Goal: Information Seeking & Learning: Learn about a topic

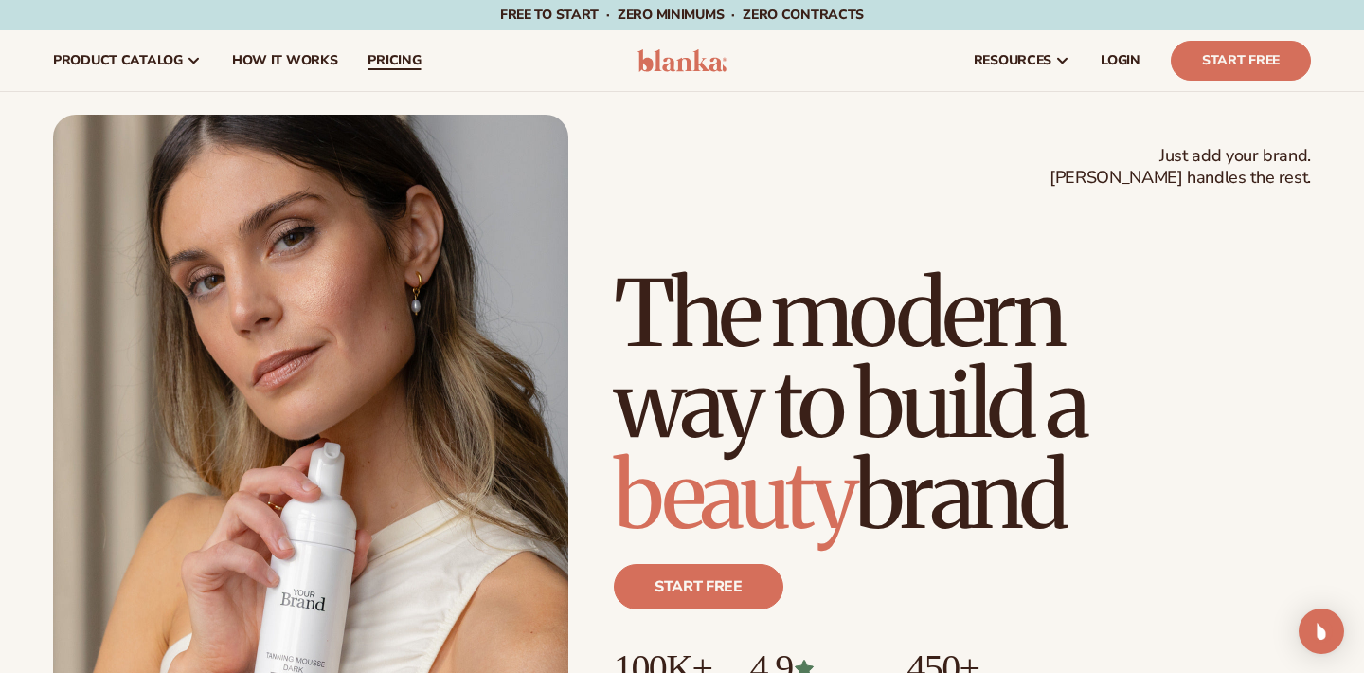
click at [391, 58] on span "pricing" at bounding box center [394, 60] width 53 height 15
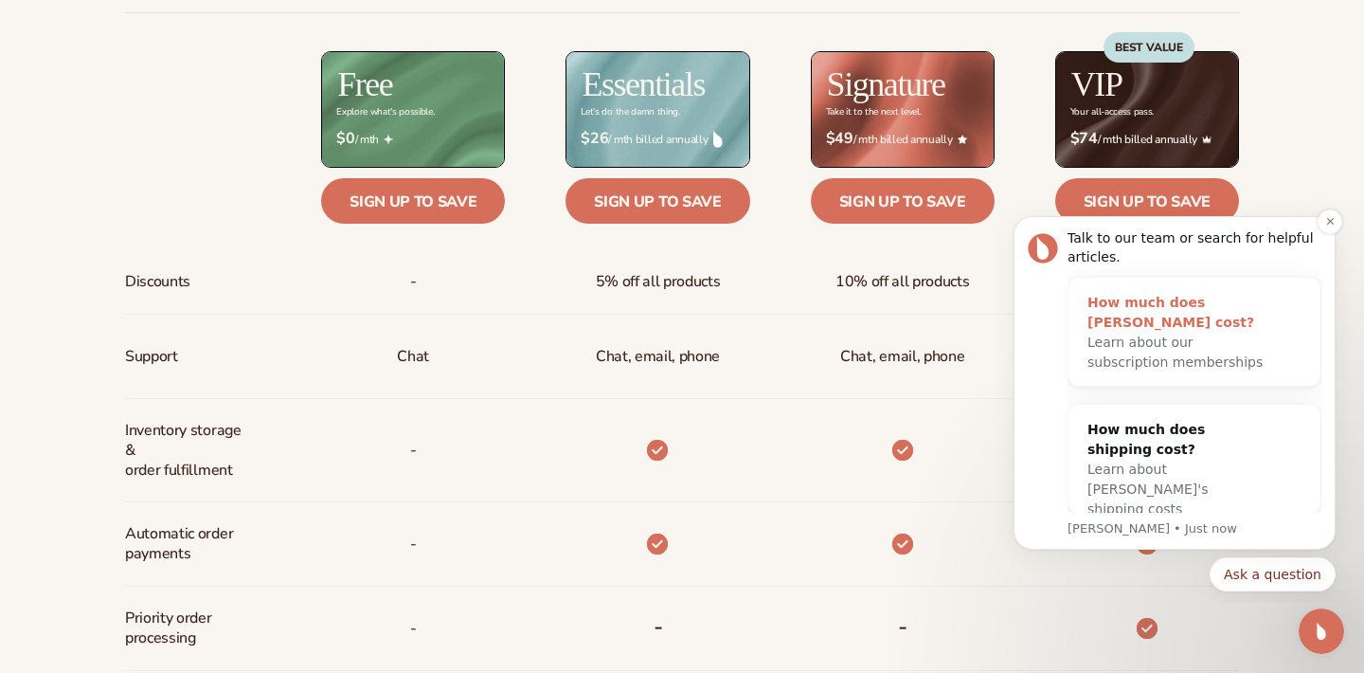
scroll to position [16, 0]
click at [1323, 220] on button "Dismiss notification" at bounding box center [1330, 221] width 25 height 25
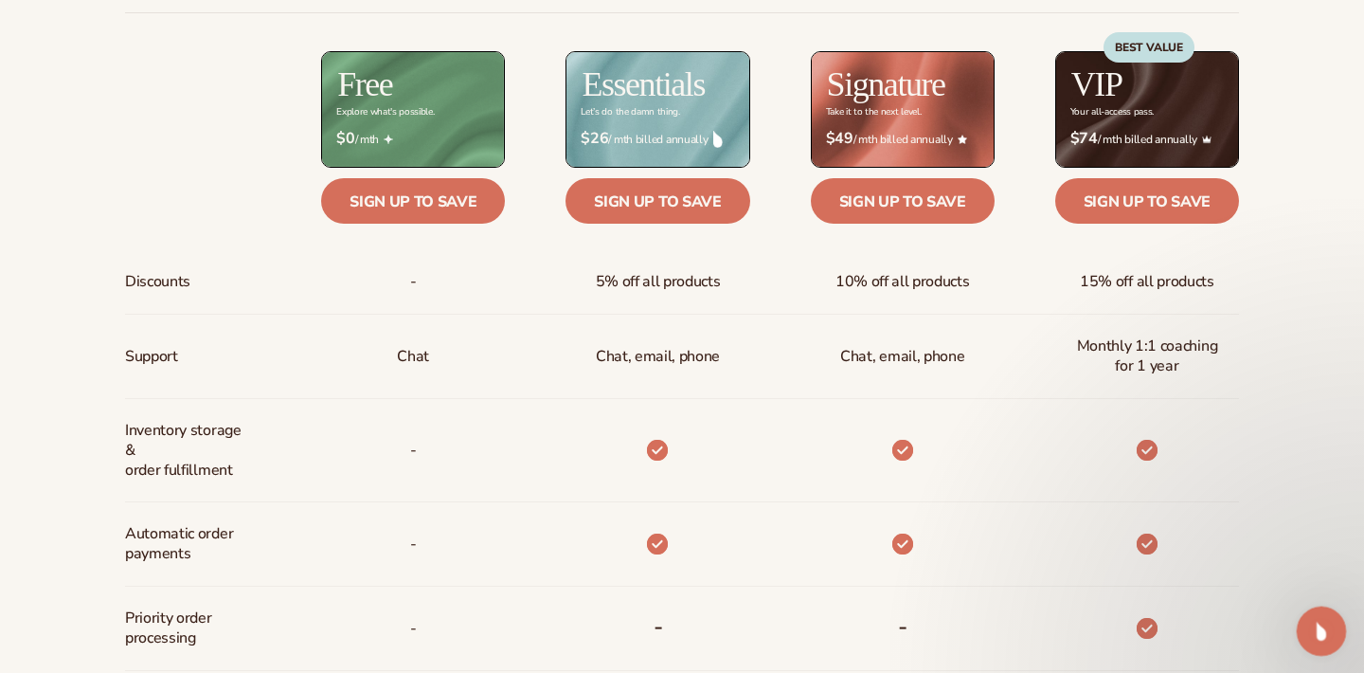
click at [1315, 626] on icon "Open Intercom Messenger" at bounding box center [1319, 628] width 31 height 31
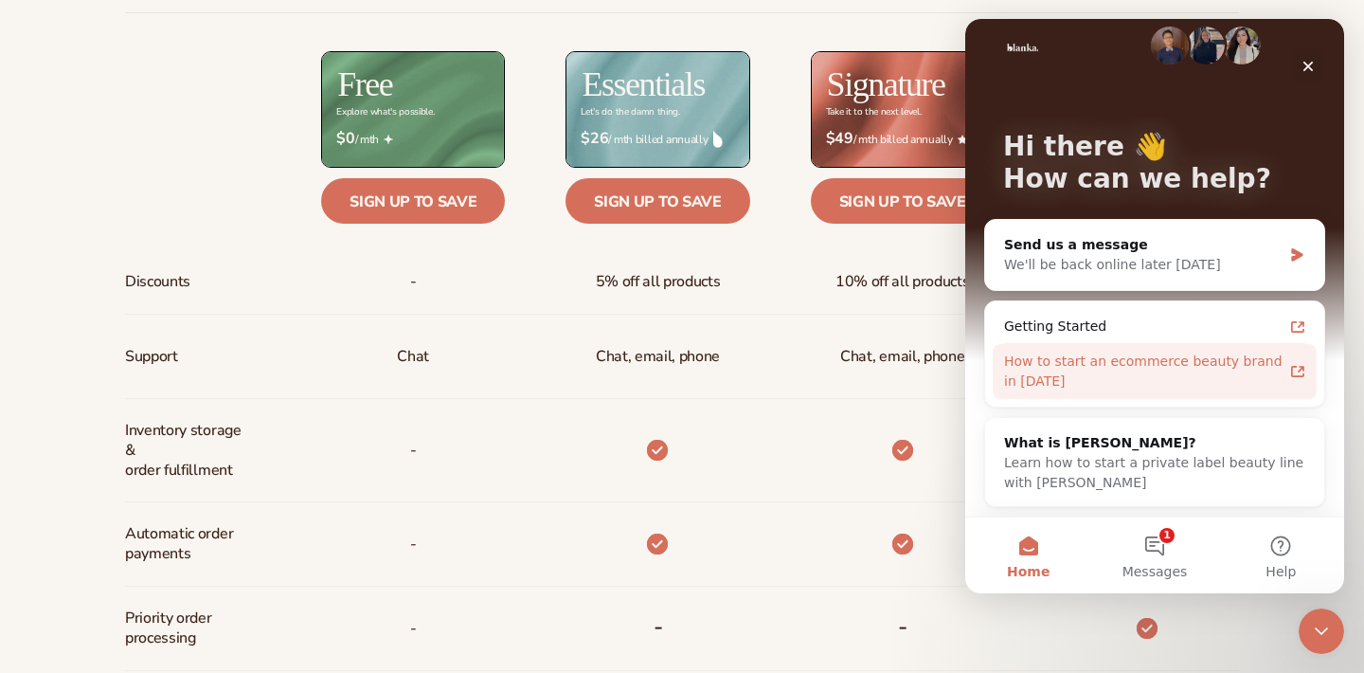
scroll to position [23, 0]
click at [1219, 374] on div "How to start an ecommerce beauty brand in 2025" at bounding box center [1143, 372] width 279 height 40
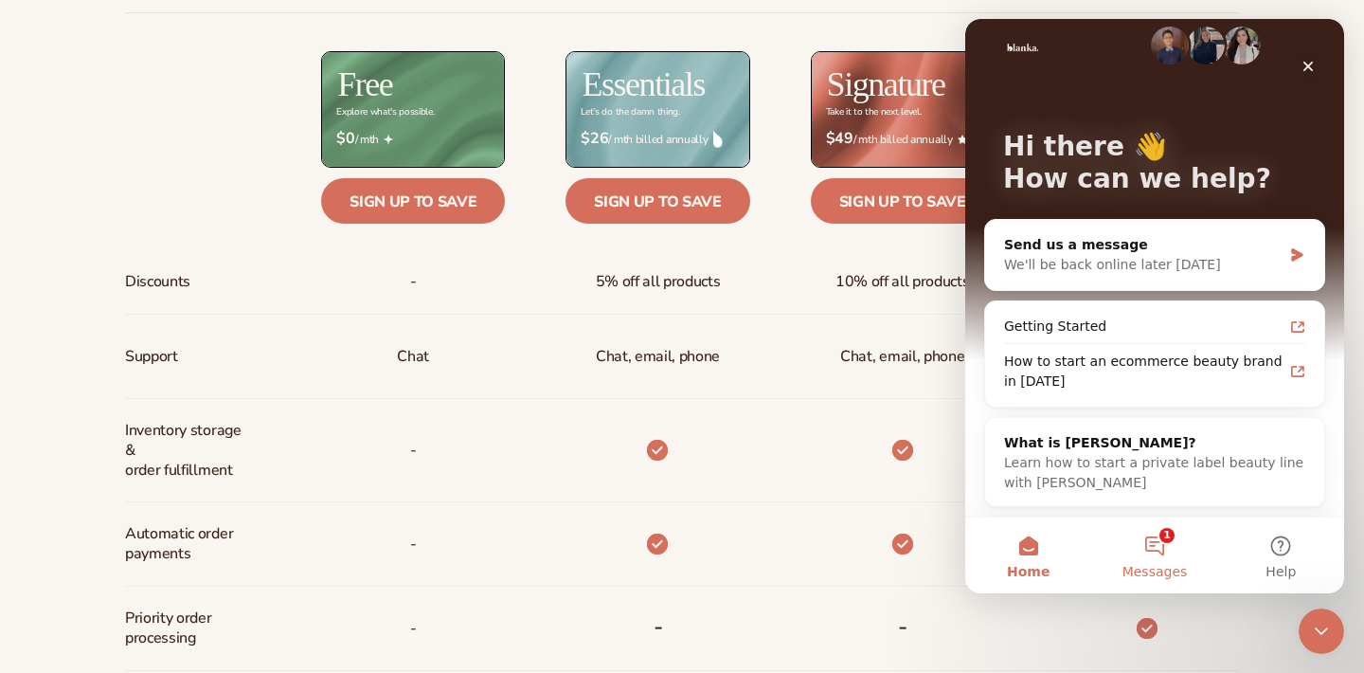
click at [1158, 553] on button "1 Messages" at bounding box center [1154, 555] width 126 height 76
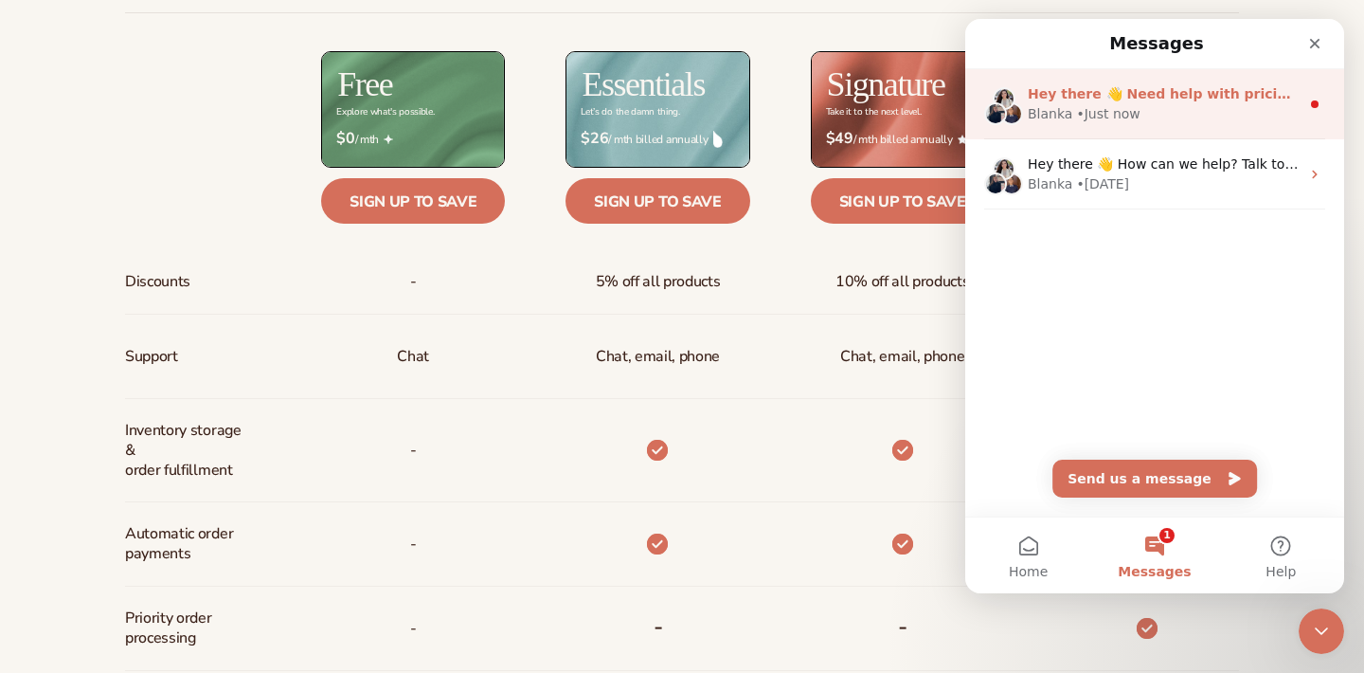
click at [1151, 104] on div "Blanka • Just now" at bounding box center [1164, 114] width 272 height 20
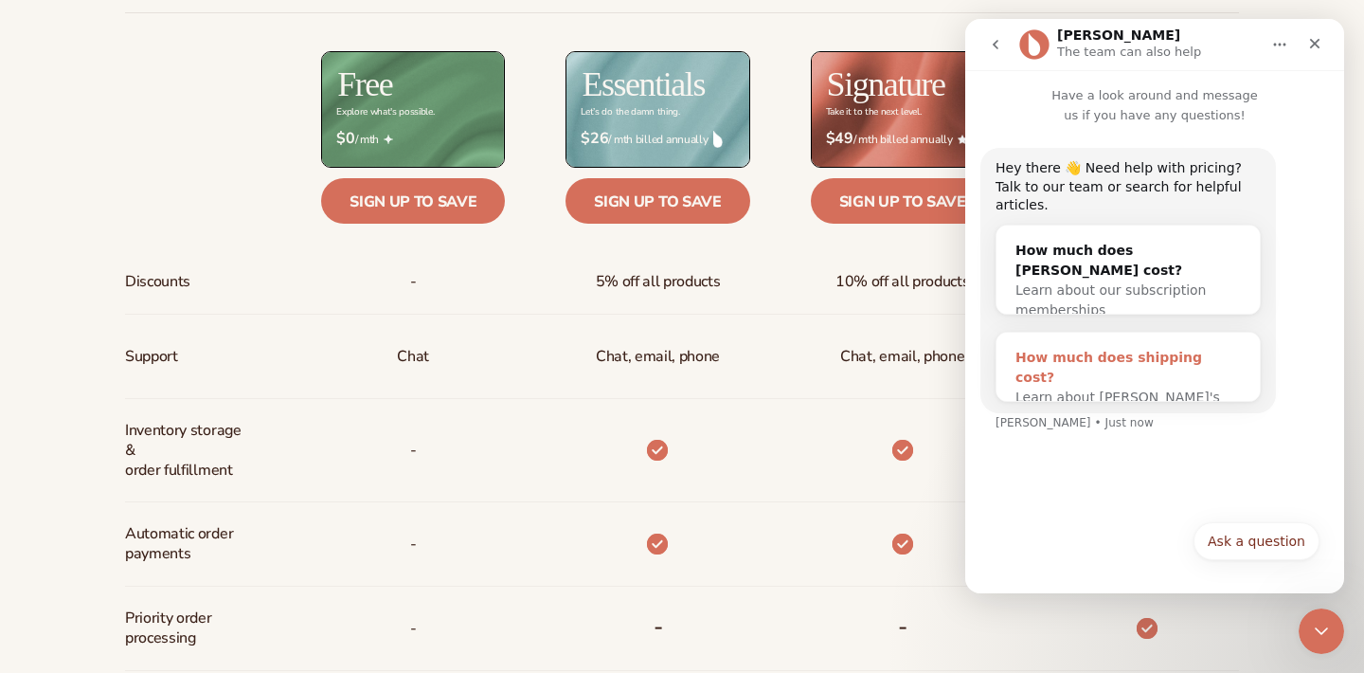
click at [1120, 389] on span "Learn about Blanka's shipping costs" at bounding box center [1118, 406] width 205 height 35
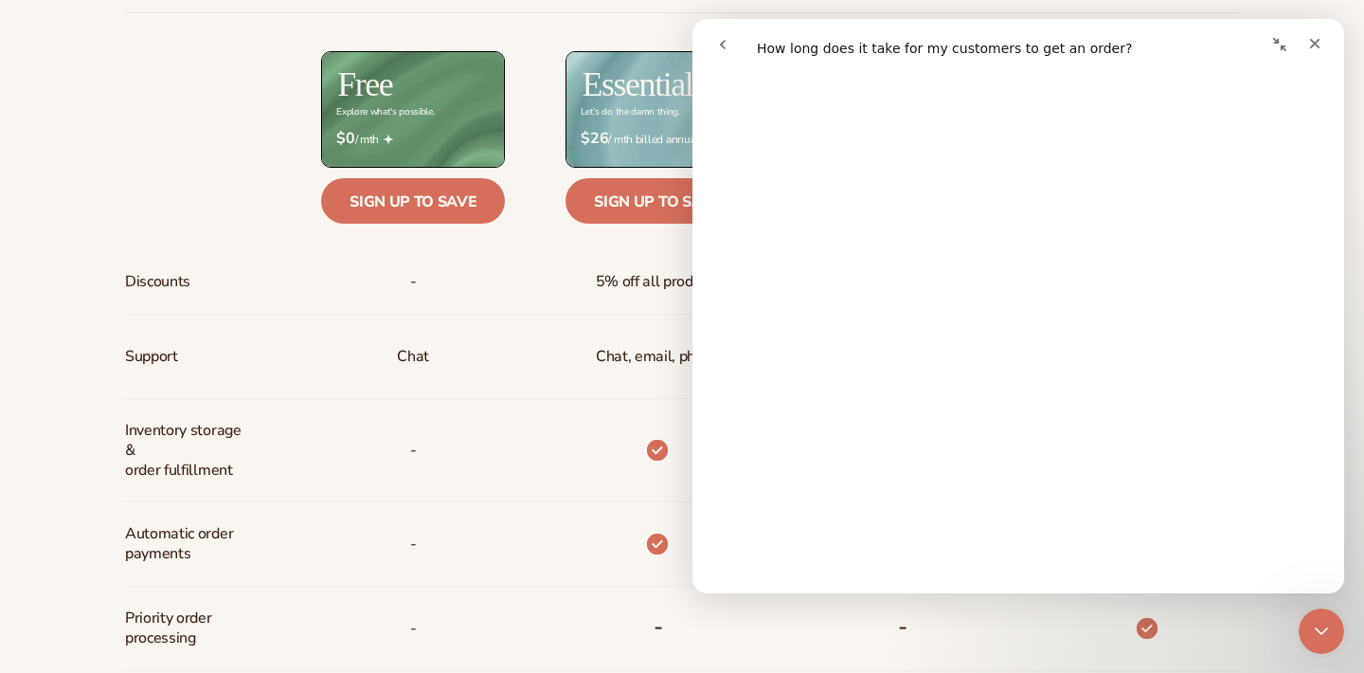
scroll to position [38, 0]
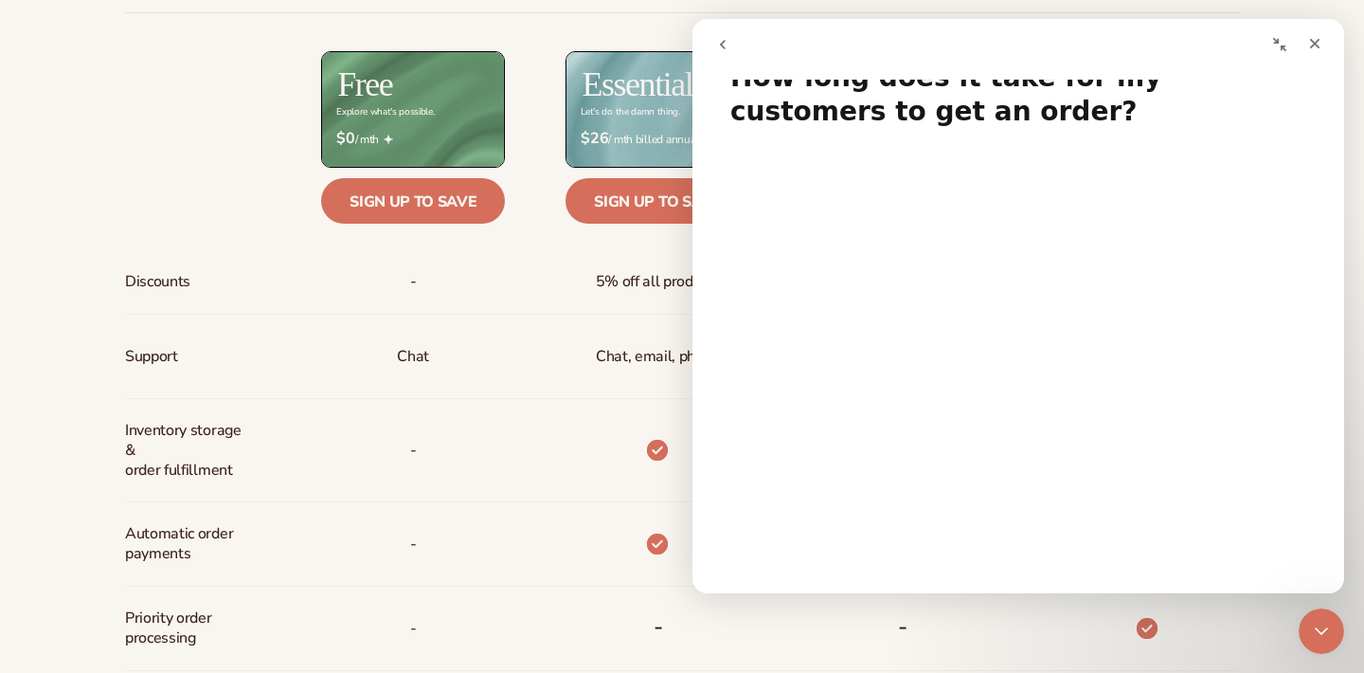
click at [552, 335] on div "Chat, email, phone" at bounding box center [627, 357] width 244 height 84
click at [1312, 49] on icon "Close" at bounding box center [1314, 43] width 15 height 15
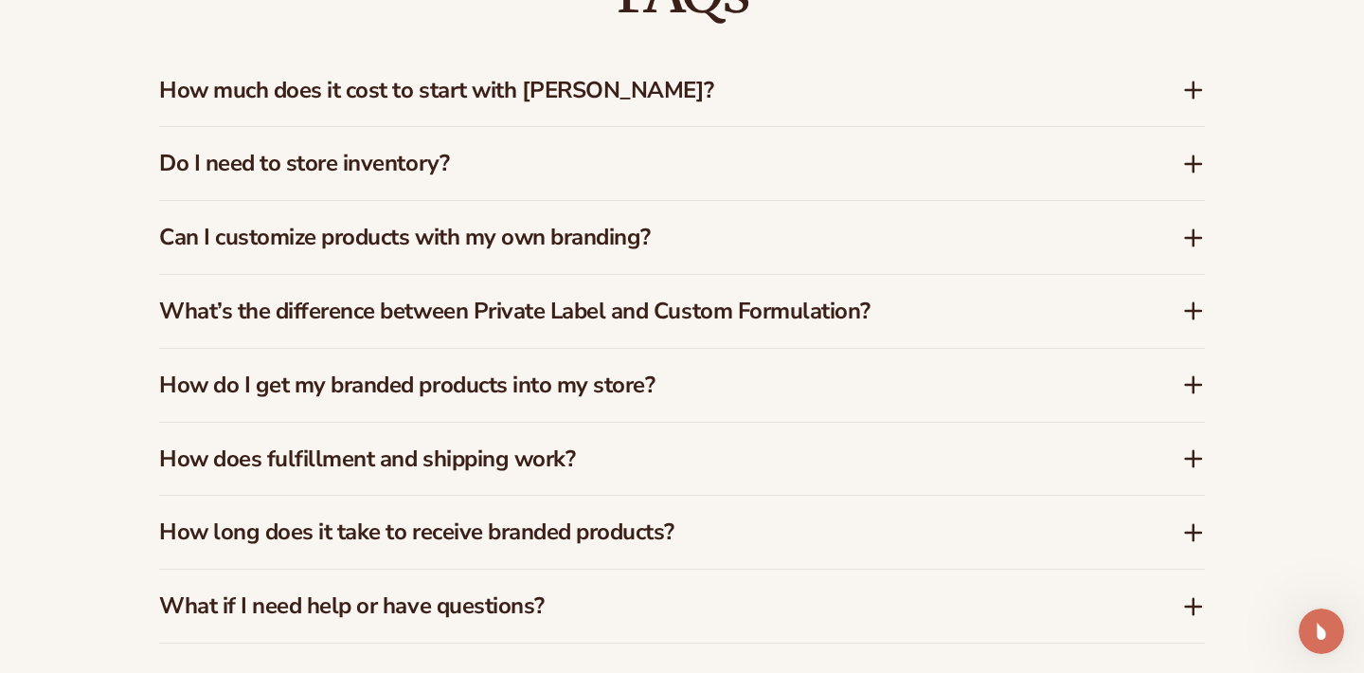
scroll to position [2825, 0]
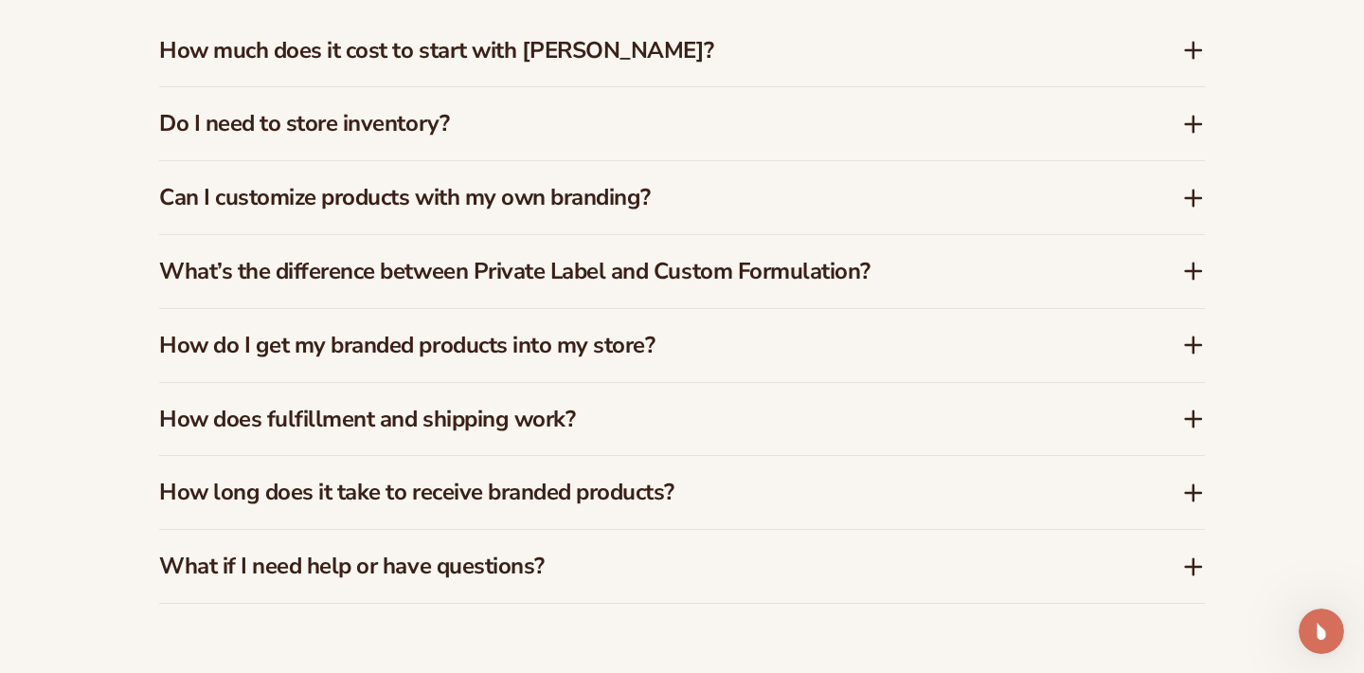
click at [796, 169] on div "Can I customize products with my own branding?" at bounding box center [682, 197] width 1046 height 73
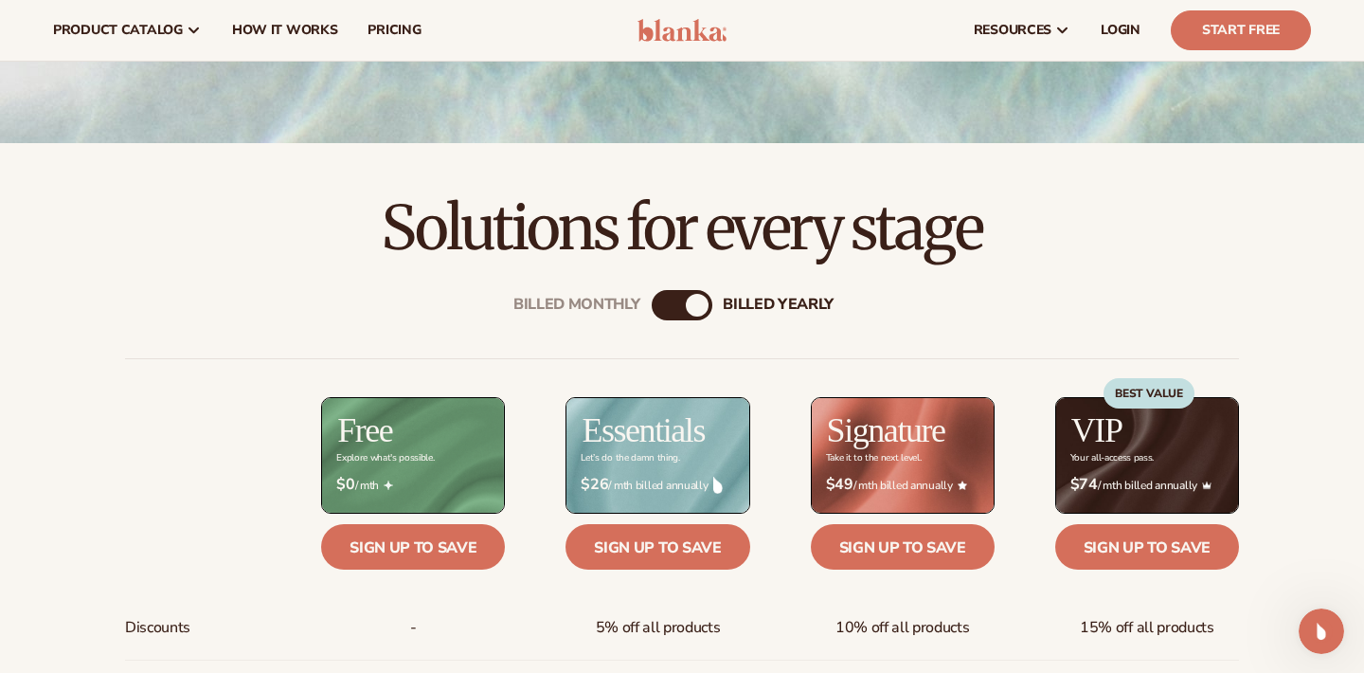
scroll to position [394, 0]
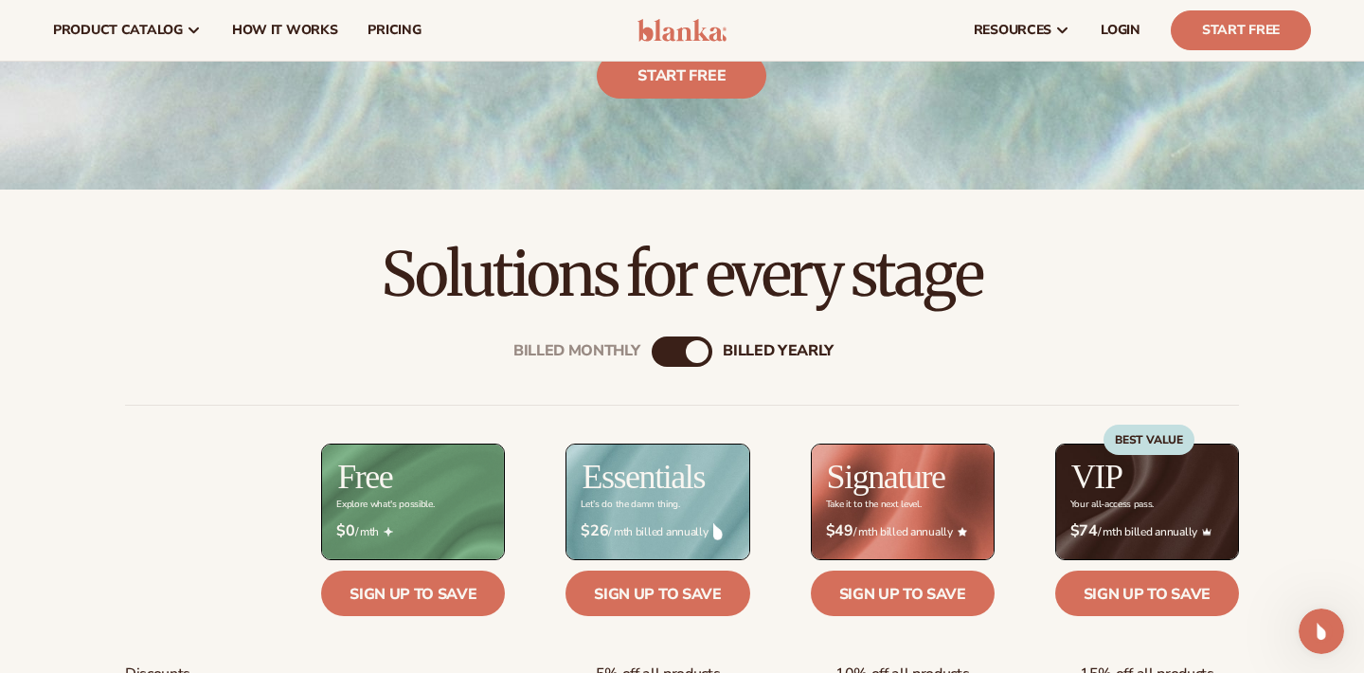
click at [683, 338] on div "Billed Monthly billed Yearly" at bounding box center [682, 351] width 61 height 30
click at [685, 347] on div "Billed Monthly billed Yearly" at bounding box center [682, 351] width 61 height 30
click at [693, 355] on div "billed Yearly" at bounding box center [697, 351] width 23 height 23
click at [703, 356] on div "billed Yearly" at bounding box center [697, 351] width 23 height 23
drag, startPoint x: 703, startPoint y: 356, endPoint x: 645, endPoint y: 361, distance: 58.0
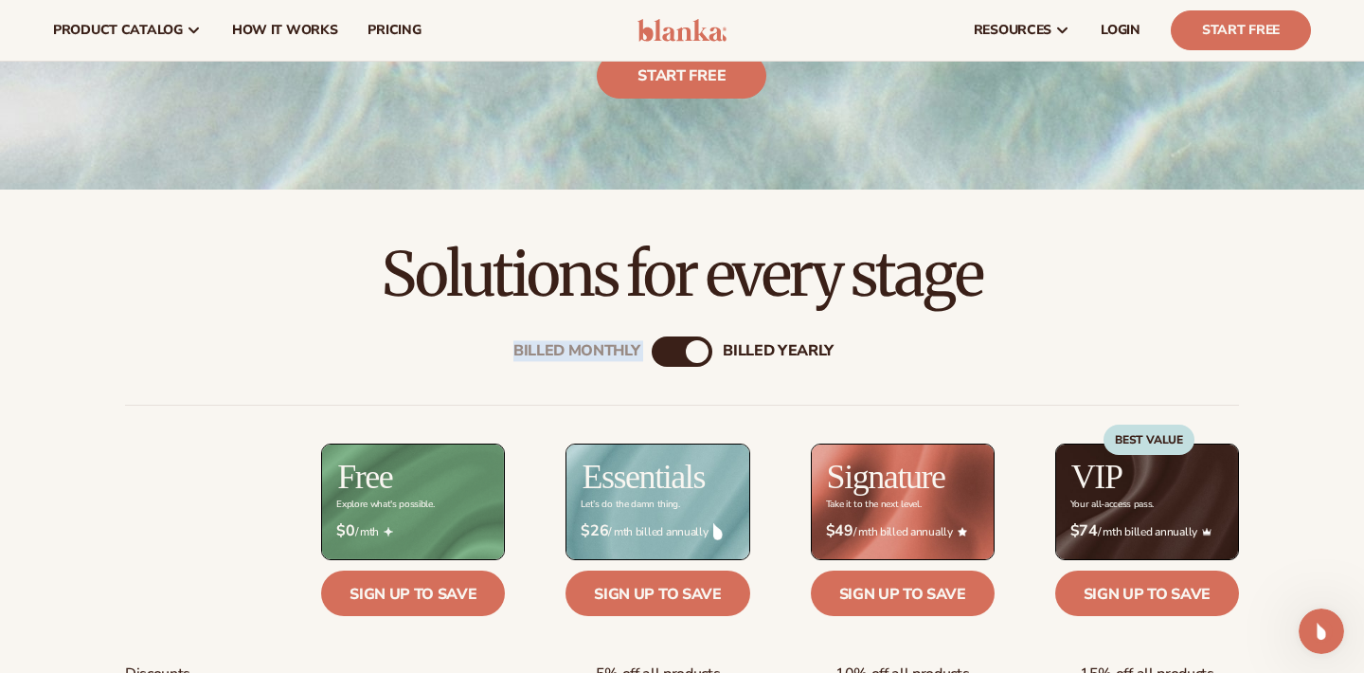
click at [664, 300] on h2 "Solutions for every stage" at bounding box center [682, 274] width 1258 height 63
drag, startPoint x: 699, startPoint y: 352, endPoint x: 637, endPoint y: 352, distance: 62.5
click at [652, 352] on div "Billed Monthly billed Yearly" at bounding box center [682, 351] width 61 height 30
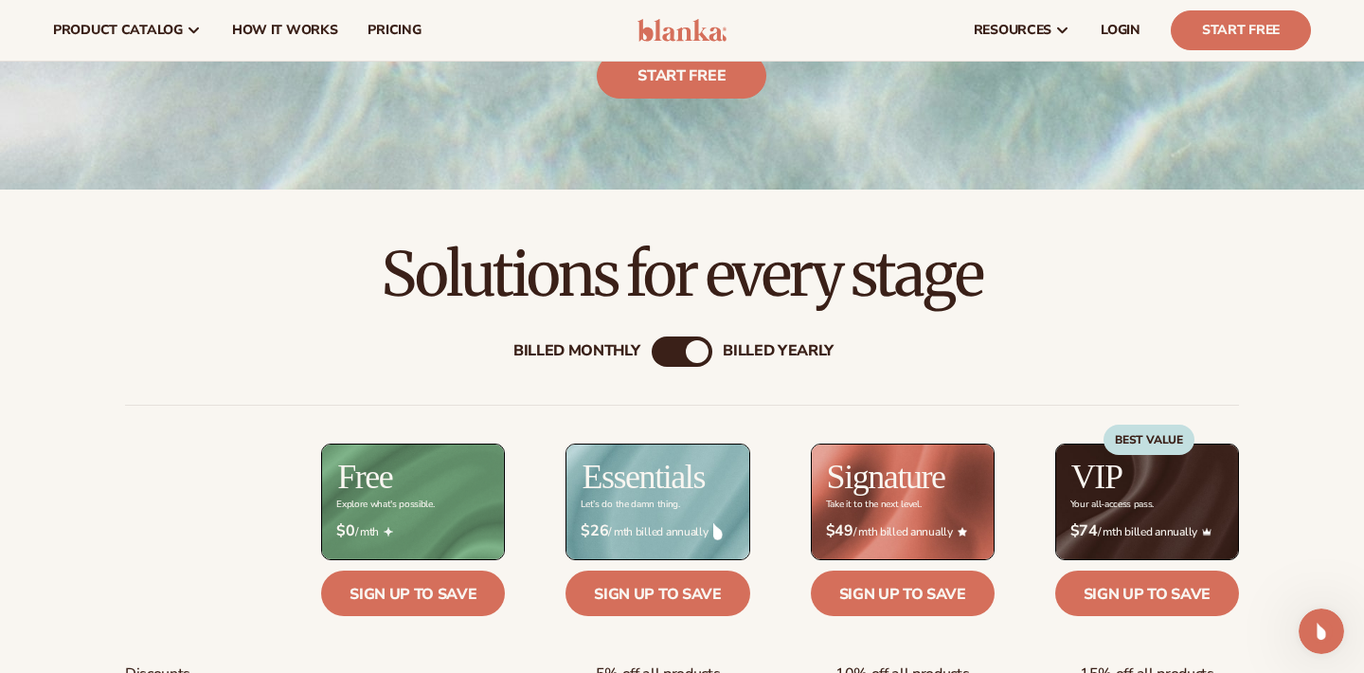
click at [604, 352] on div "Billed Monthly" at bounding box center [577, 352] width 127 height 18
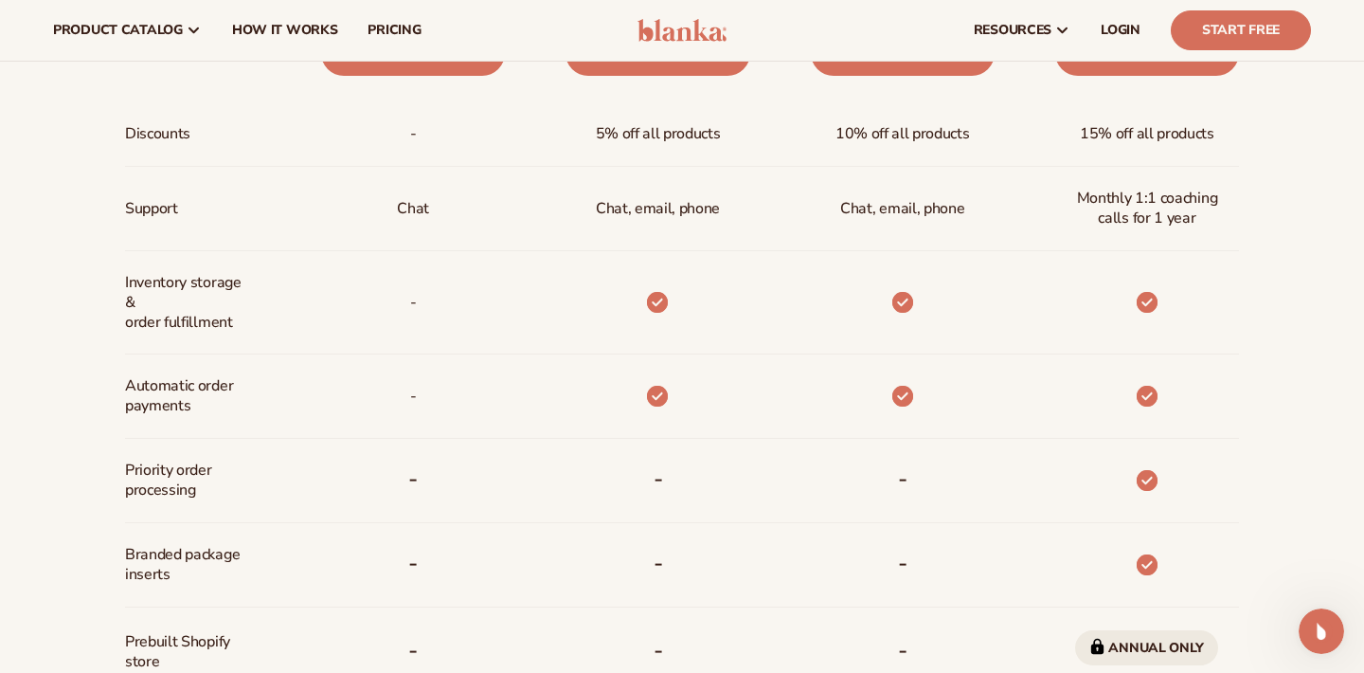
scroll to position [931, 0]
